Goal: Information Seeking & Learning: Learn about a topic

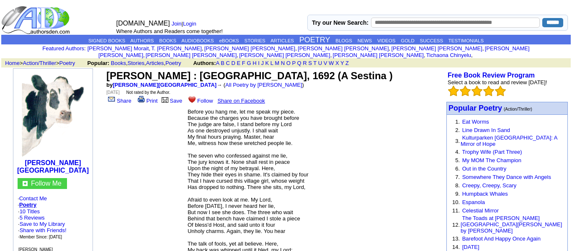
scroll to position [162, 0]
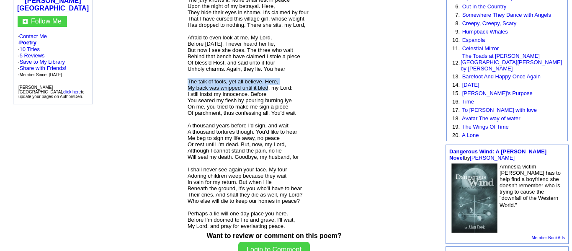
drag, startPoint x: 188, startPoint y: 87, endPoint x: 267, endPoint y: 93, distance: 79.8
click at [267, 93] on font "Before you hang me, let me speak my piece. Because the charges you have brought…" at bounding box center [248, 87] width 121 height 283
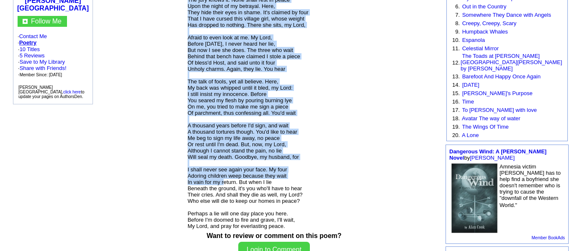
drag, startPoint x: 185, startPoint y: 182, endPoint x: 223, endPoint y: 194, distance: 39.5
click at [223, 194] on table "Before you hang me, let me speak my piece. Because the charges you have brought…" at bounding box center [273, 87] width 175 height 289
click at [164, 181] on center "[PERSON_NAME] : [GEOGRAPHIC_DATA], 1692 (A Sestina ) by [PERSON_NAME] → ( All P…" at bounding box center [274, 69] width 339 height 326
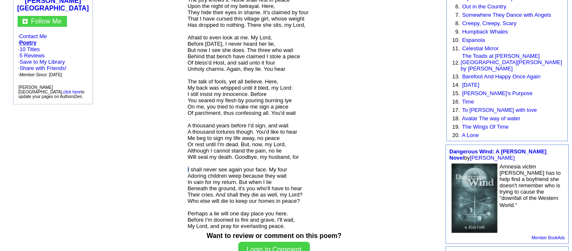
click at [188, 182] on td "Before you hang me, let me speak my piece. Because the charges you have brought…" at bounding box center [274, 88] width 174 height 284
click at [189, 182] on font "Before you hang me, let me speak my piece. Because the charges you have brought…" at bounding box center [248, 87] width 121 height 283
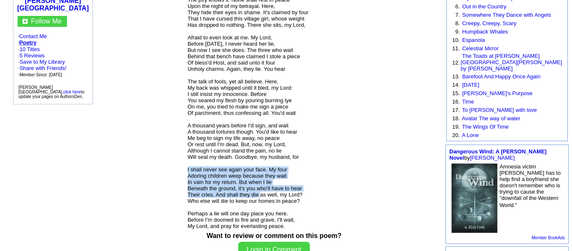
drag, startPoint x: 186, startPoint y: 182, endPoint x: 260, endPoint y: 210, distance: 78.7
click at [260, 210] on font "Before you hang me, let me speak my piece. Because the charges you have brought…" at bounding box center [248, 87] width 121 height 283
copy font "I shall never see again your face. My four Adoring children weep because they w…"
